Goal: Find specific page/section: Find specific page/section

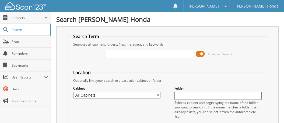
drag, startPoint x: 152, startPoint y: 53, endPoint x: 152, endPoint y: 43, distance: 9.9
click at [152, 53] on input "text" at bounding box center [149, 54] width 87 height 8
click at [127, 53] on input "6604" at bounding box center [149, 54] width 87 height 8
type input "66017353"
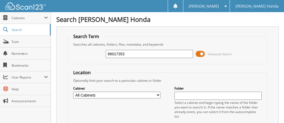
click at [201, 51] on span at bounding box center [199, 54] width 9 height 8
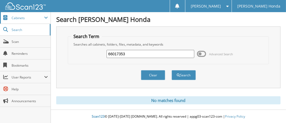
click at [21, 19] on span "Cabinets" at bounding box center [28, 18] width 33 height 5
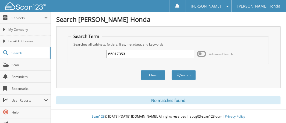
drag, startPoint x: 135, startPoint y: 54, endPoint x: 100, endPoint y: 52, distance: 35.3
click at [100, 52] on div "66017353 Advanced Search" at bounding box center [168, 53] width 195 height 15
type input "66017353"
click at [171, 70] on button "Search" at bounding box center [183, 75] width 24 height 10
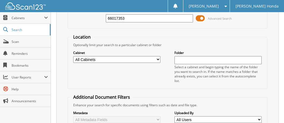
scroll to position [31, 0]
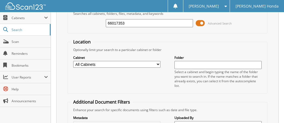
click at [203, 20] on span at bounding box center [199, 23] width 9 height 8
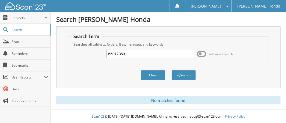
click at [203, 54] on span at bounding box center [201, 54] width 9 height 8
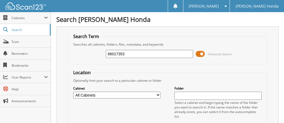
click at [198, 50] on span at bounding box center [199, 54] width 9 height 8
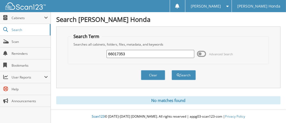
click at [201, 50] on span at bounding box center [201, 54] width 9 height 8
